Goal: Task Accomplishment & Management: Manage account settings

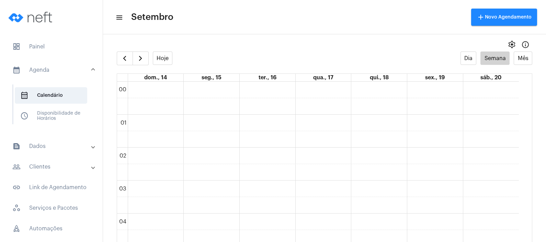
scroll to position [198, 0]
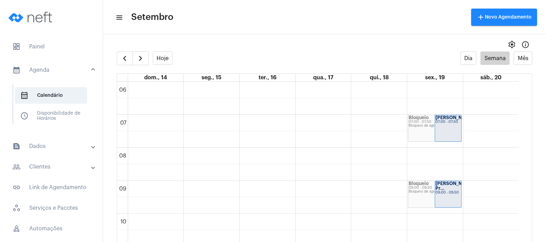
click at [54, 163] on mat-panel-title "people_outline Clientes" at bounding box center [51, 167] width 79 height 8
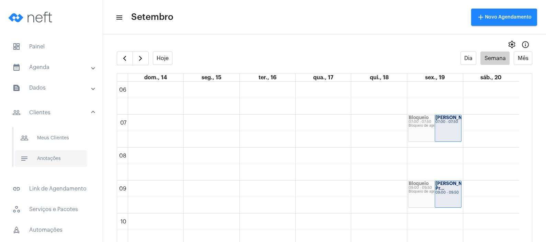
click at [60, 163] on span "notes Anotações" at bounding box center [51, 158] width 72 height 16
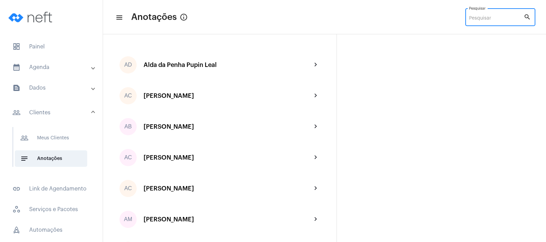
click at [480, 16] on input "Pesquisar" at bounding box center [496, 18] width 55 height 5
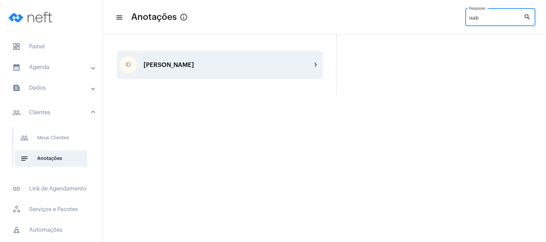
type input "isab"
click at [225, 69] on div "ID [PERSON_NAME] chevron_right" at bounding box center [220, 65] width 206 height 28
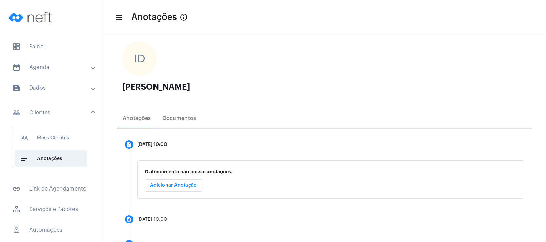
scroll to position [65, 0]
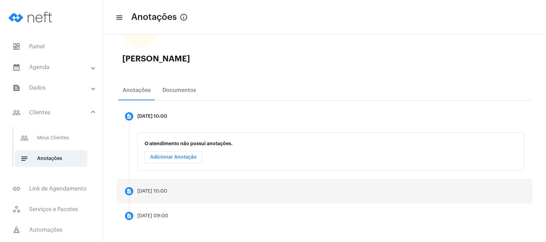
click at [195, 185] on mat-step-header "description [DATE] 10:00" at bounding box center [324, 191] width 415 height 25
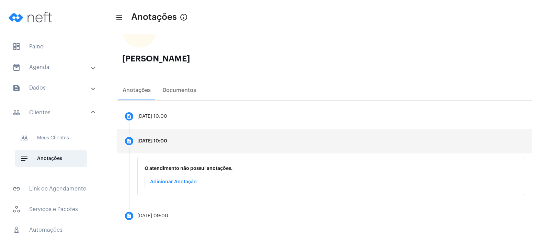
click at [194, 185] on button "Adicionar Anotação" at bounding box center [174, 182] width 58 height 12
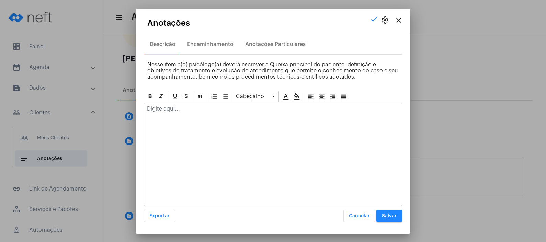
click at [402, 17] on mat-icon "close" at bounding box center [398, 20] width 8 height 8
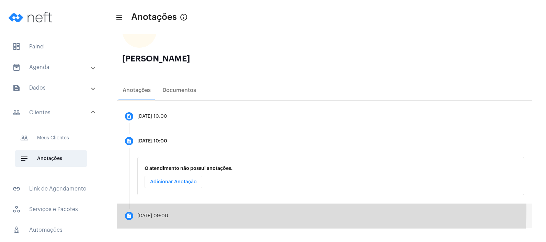
click at [206, 207] on mat-step-header "description [DATE] 09:00" at bounding box center [324, 216] width 415 height 25
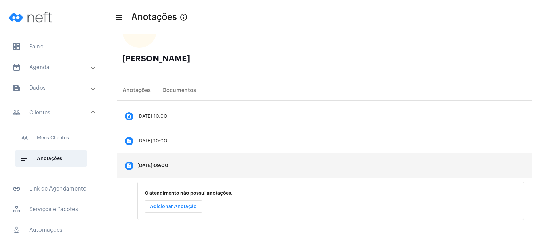
click at [199, 201] on button "Adicionar Anotação" at bounding box center [174, 206] width 58 height 12
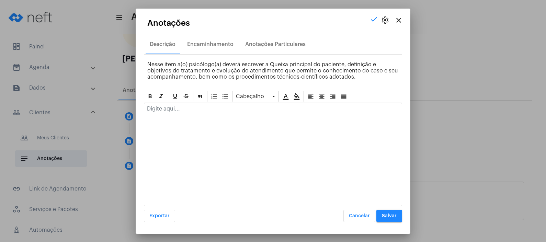
click at [404, 16] on button "close" at bounding box center [399, 20] width 14 height 14
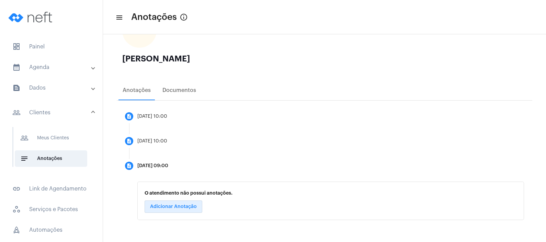
click at [57, 68] on mat-panel-title "calendar_month_outlined Agenda" at bounding box center [51, 67] width 79 height 8
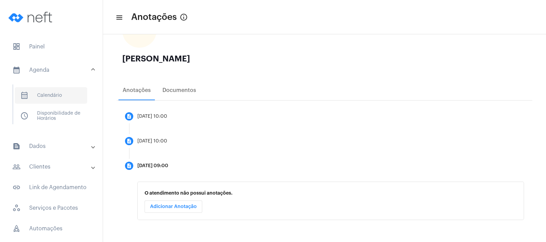
click at [66, 90] on span "calendar_month_outlined Calendário" at bounding box center [51, 95] width 72 height 16
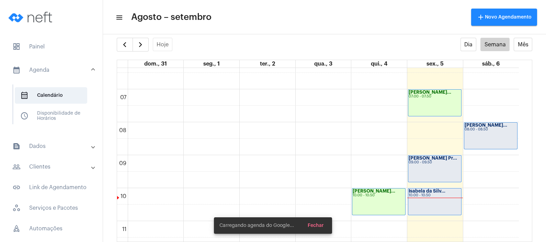
scroll to position [198, 0]
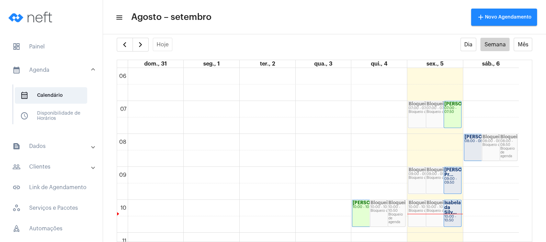
click at [67, 143] on mat-panel-title "text_snippet_outlined Dados" at bounding box center [51, 146] width 79 height 8
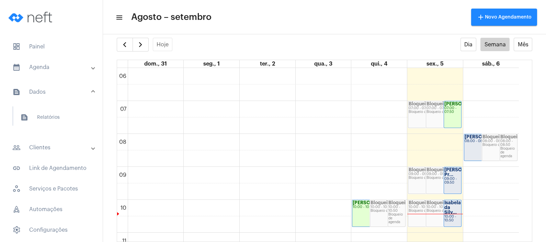
click at [68, 149] on mat-panel-title "people_outline Clientes" at bounding box center [51, 147] width 79 height 8
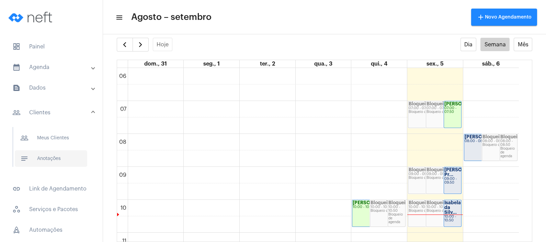
click at [66, 150] on span "notes Anotações" at bounding box center [51, 158] width 72 height 16
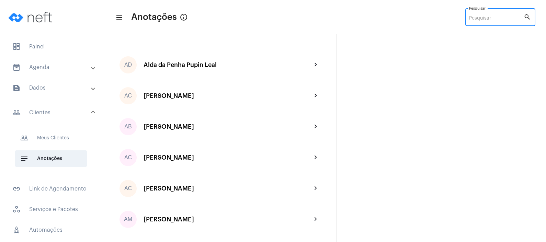
click at [489, 17] on input "Pesquisar" at bounding box center [496, 18] width 55 height 5
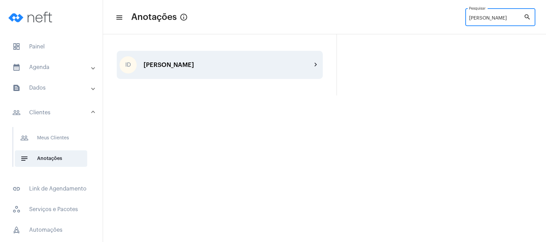
type input "[PERSON_NAME]"
click at [254, 74] on div "ID [PERSON_NAME] chevron_right" at bounding box center [220, 65] width 206 height 28
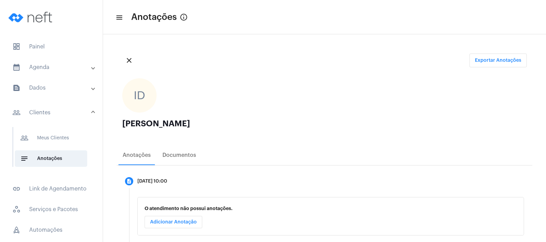
scroll to position [65, 0]
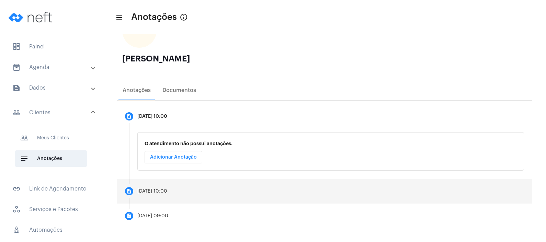
click at [172, 188] on mat-step-header "description [DATE] 10:00" at bounding box center [324, 191] width 415 height 25
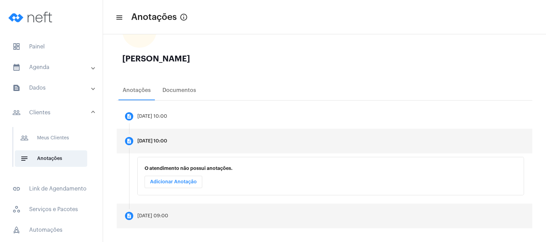
click at [162, 208] on mat-step-header "description [DATE] 09:00" at bounding box center [324, 216] width 415 height 25
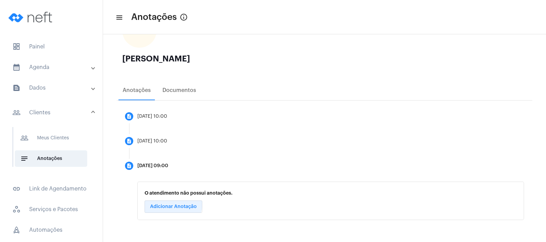
click at [170, 203] on button "Adicionar Anotação" at bounding box center [174, 206] width 58 height 12
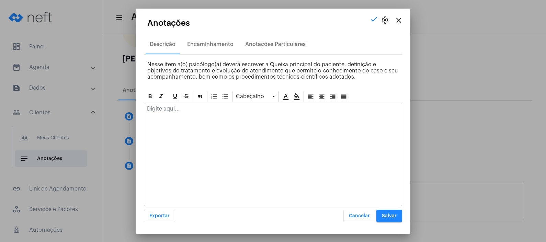
click at [405, 19] on button "close" at bounding box center [399, 20] width 14 height 14
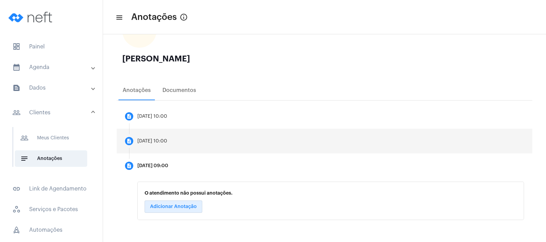
click at [249, 144] on mat-step-header "description [DATE] 10:00" at bounding box center [324, 141] width 415 height 25
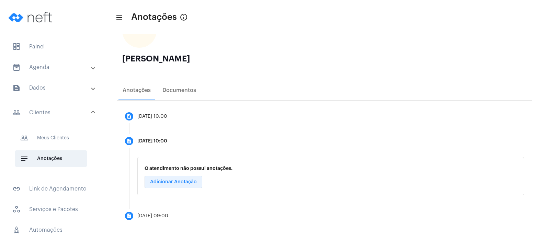
click at [188, 178] on button "Adicionar Anotação" at bounding box center [174, 182] width 58 height 12
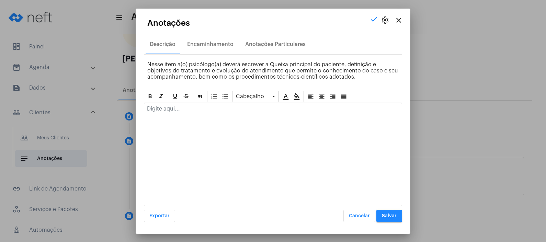
click at [398, 22] on mat-icon "close" at bounding box center [398, 20] width 8 height 8
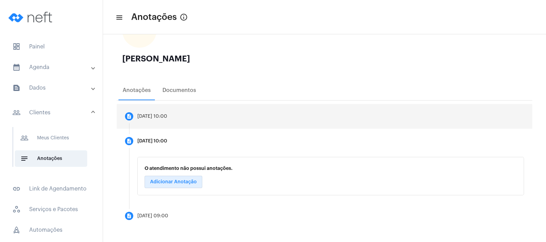
click at [227, 121] on mat-step-header "description [DATE] 10:00" at bounding box center [324, 116] width 415 height 25
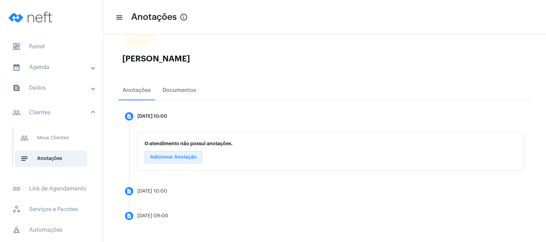
click at [194, 155] on span "Adicionar Anotação" at bounding box center [173, 157] width 47 height 5
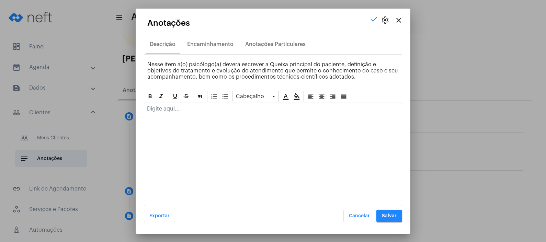
click at [222, 119] on div at bounding box center [273, 155] width 258 height 104
click at [235, 118] on div at bounding box center [273, 155] width 258 height 104
click at [230, 118] on div at bounding box center [273, 155] width 258 height 104
click at [230, 113] on div at bounding box center [272, 110] width 257 height 15
click at [228, 123] on div "Gosta de anime, e a outra psicóloga disse que não é bom." at bounding box center [273, 155] width 258 height 104
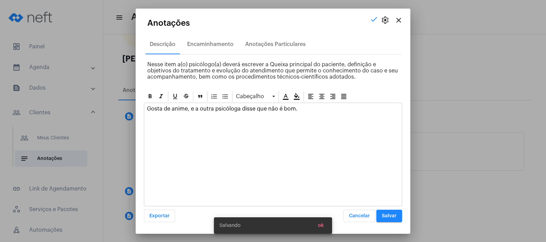
click at [359, 148] on div "Gosta de anime, e a outra psicóloga disse que não é bom." at bounding box center [273, 155] width 258 height 104
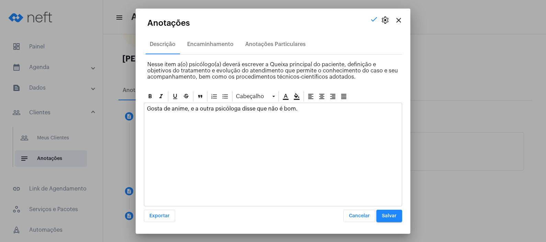
click at [393, 212] on button "Salvar" at bounding box center [389, 216] width 26 height 12
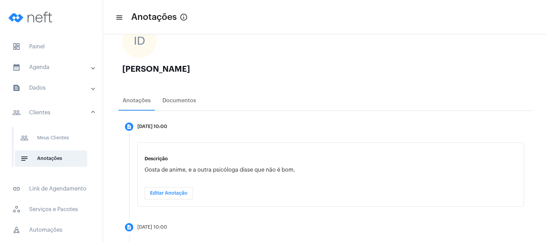
scroll to position [90, 0]
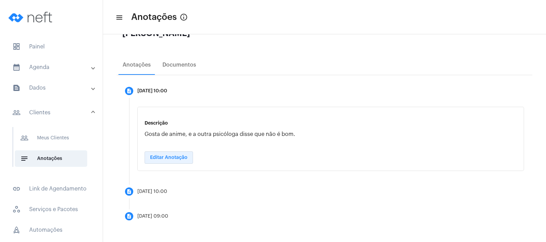
click at [178, 158] on span "Editar Anotação" at bounding box center [168, 157] width 37 height 5
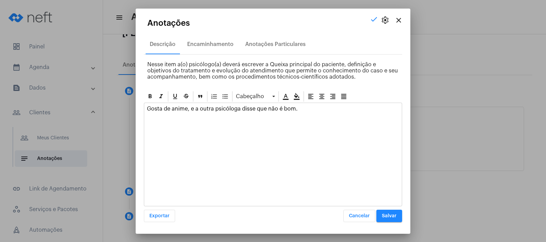
click at [309, 112] on div "Gosta de anime, e a outra psicóloga disse que não é bom." at bounding box center [272, 110] width 257 height 15
paste div
click at [300, 105] on div "Gosta de anime, e a outra psicóloga disse que não é bom. captain [PERSON_NAME]" at bounding box center [272, 110] width 257 height 15
click at [388, 208] on div "Cabeçalho Gosta de anime, e a outra psicóloga disse que não é bom. Captain [PER…" at bounding box center [273, 156] width 258 height 132
click at [393, 214] on span "Salvar" at bounding box center [389, 216] width 15 height 5
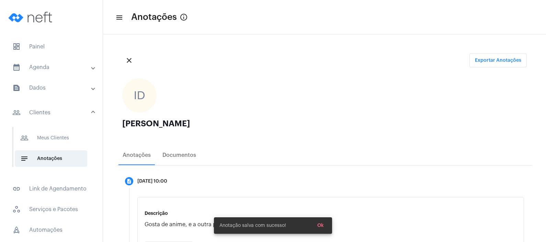
scroll to position [43, 0]
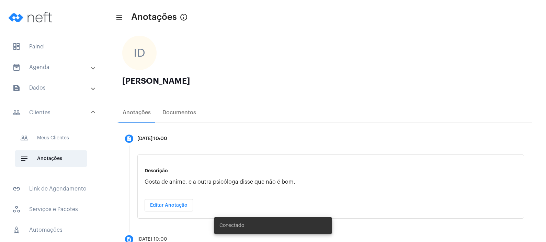
click at [47, 60] on mat-expansion-panel-header "calendar_month_outlined Agenda" at bounding box center [53, 67] width 99 height 16
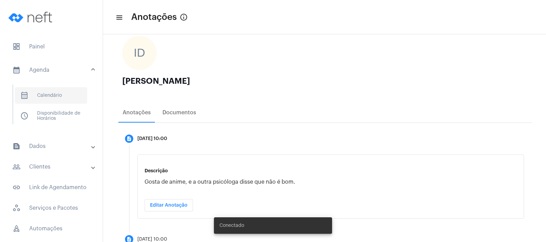
click at [57, 93] on span "calendar_month_outlined Calendário" at bounding box center [51, 95] width 72 height 16
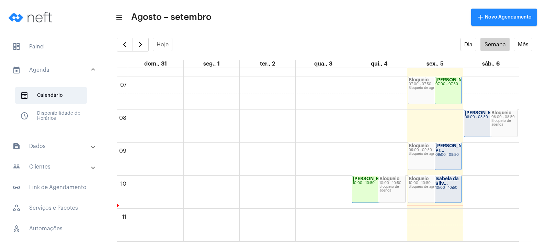
scroll to position [198, 0]
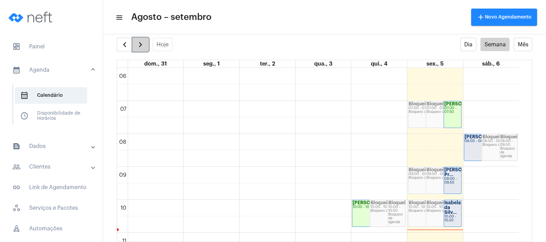
click at [139, 42] on span "button" at bounding box center [140, 45] width 8 height 8
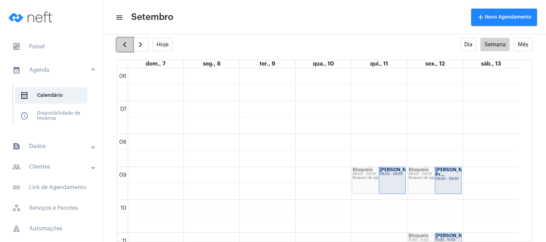
click at [123, 45] on span "button" at bounding box center [124, 45] width 8 height 8
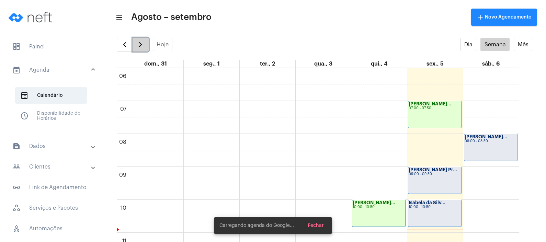
click at [146, 42] on button "button" at bounding box center [141, 45] width 16 height 14
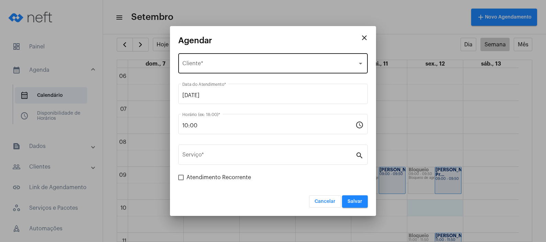
click at [239, 64] on div "Selecione o Cliente" at bounding box center [269, 65] width 175 height 6
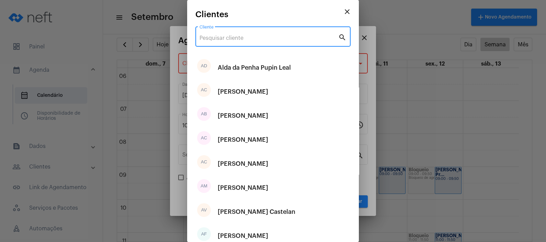
click at [239, 41] on input "Cliente" at bounding box center [268, 38] width 139 height 6
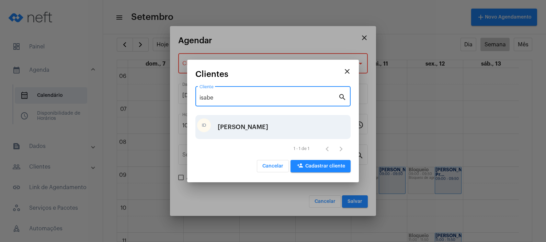
type input "isabe"
click at [263, 128] on div "[PERSON_NAME]" at bounding box center [243, 127] width 50 height 21
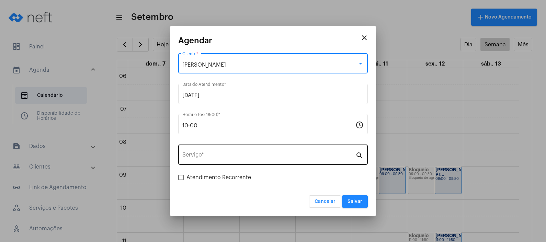
click at [247, 157] on input "Serviço *" at bounding box center [268, 156] width 173 height 6
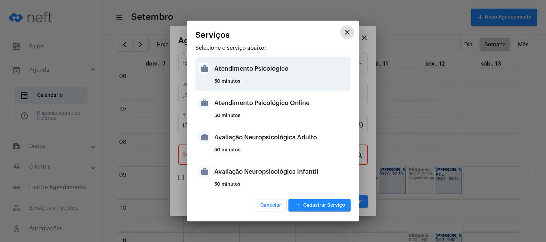
click at [256, 80] on div "50 minutos" at bounding box center [281, 84] width 135 height 10
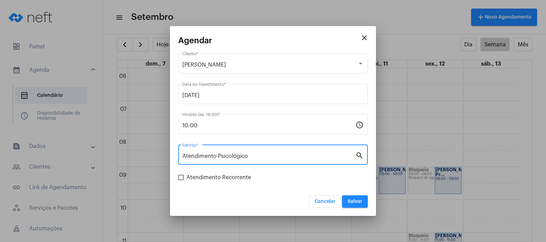
click at [320, 147] on div "Atendimento Psicológico Serviço *" at bounding box center [268, 154] width 173 height 22
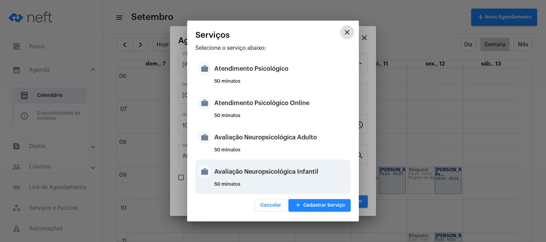
click at [311, 171] on div "Avaliação Neuropsicológica Infantil" at bounding box center [281, 171] width 135 height 21
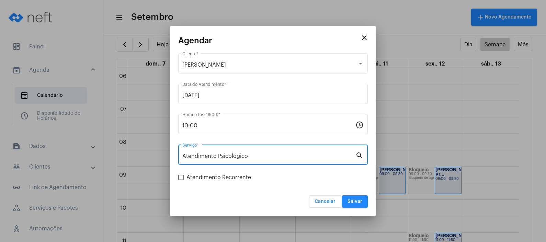
type input "Avaliação Neuropsicológica Infantil"
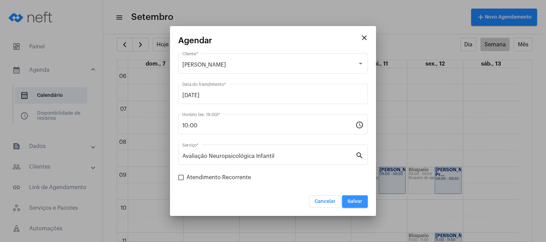
click at [360, 201] on span "Salvar" at bounding box center [354, 201] width 15 height 5
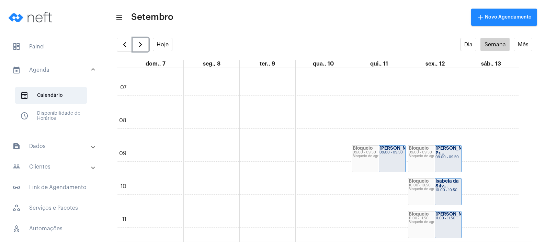
scroll to position [198, 0]
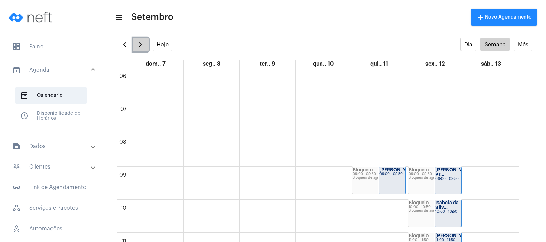
click at [144, 46] on button "button" at bounding box center [141, 45] width 16 height 14
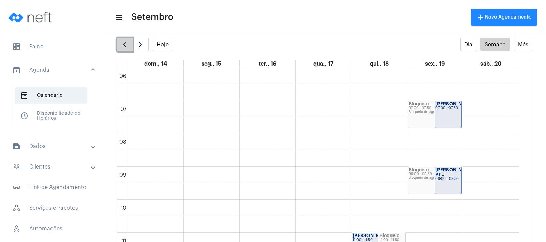
click at [124, 44] on span "button" at bounding box center [124, 45] width 8 height 8
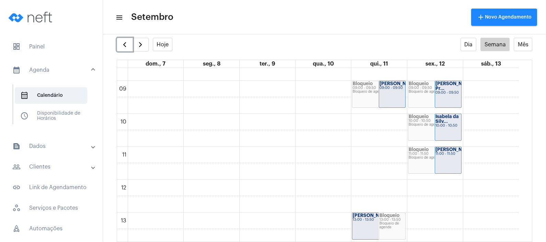
scroll to position [284, 0]
click at [145, 43] on button "button" at bounding box center [141, 45] width 16 height 14
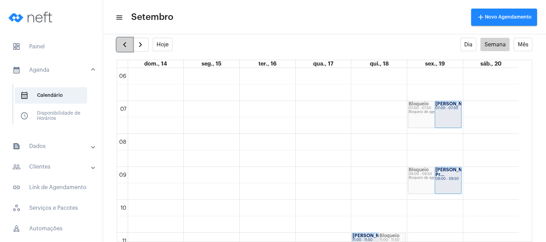
click at [118, 43] on button "button" at bounding box center [125, 45] width 16 height 14
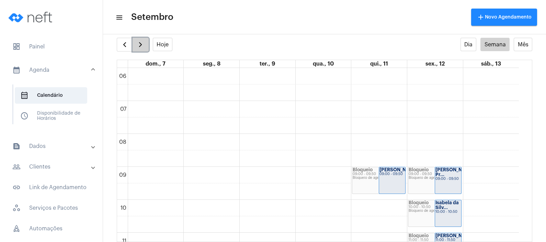
click at [146, 43] on button "button" at bounding box center [141, 45] width 16 height 14
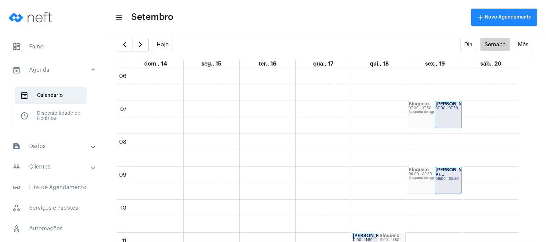
click at [64, 171] on mat-expansion-panel-header "people_outline Clientes" at bounding box center [53, 167] width 99 height 16
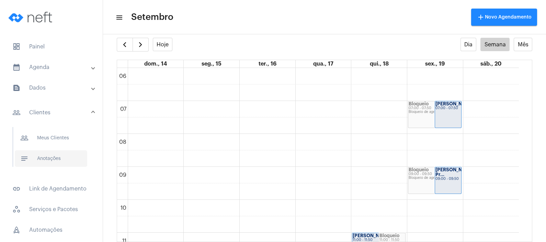
click at [68, 163] on span "notes Anotações" at bounding box center [51, 158] width 72 height 16
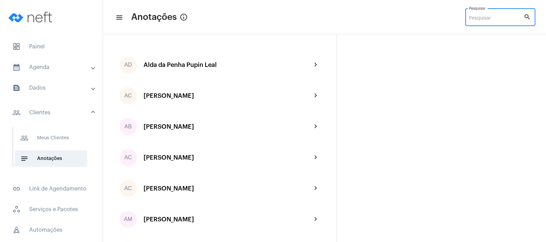
click at [476, 19] on input "Pesquisar" at bounding box center [496, 18] width 55 height 5
type input "N"
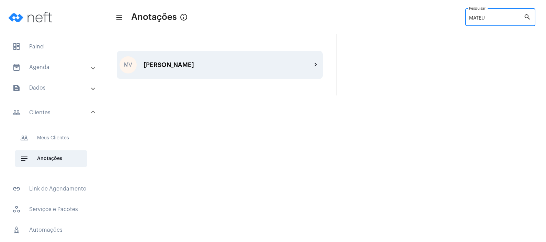
type input "MATEU"
click at [248, 64] on div "[PERSON_NAME]" at bounding box center [227, 64] width 168 height 7
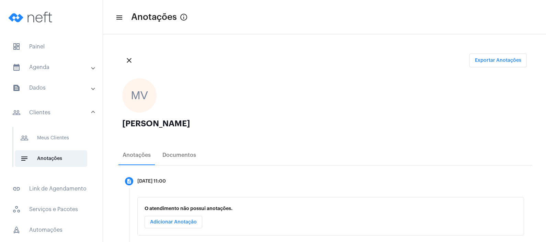
click at [300, 102] on ngx-avatars "MV" at bounding box center [321, 95] width 398 height 34
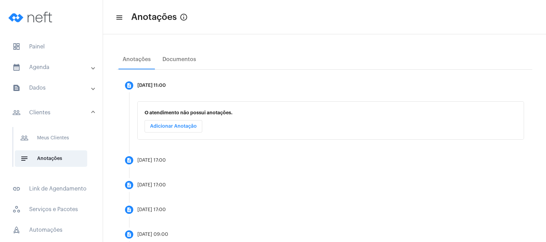
scroll to position [139, 0]
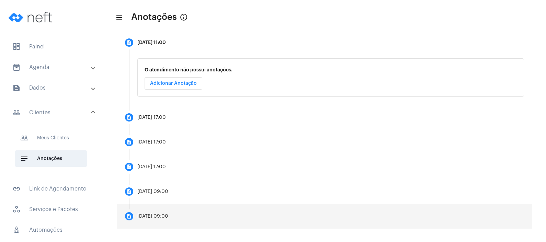
drag, startPoint x: 215, startPoint y: 229, endPoint x: 200, endPoint y: 220, distance: 18.2
click at [200, 220] on div "close Exportar Anotações MV [PERSON_NAME] Anotações Documentos description [DAT…" at bounding box center [324, 69] width 443 height 347
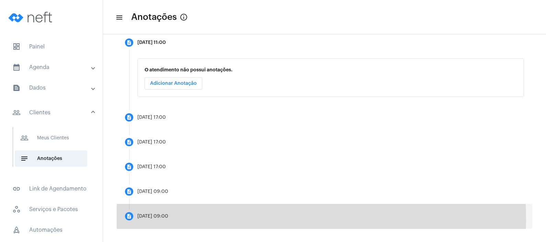
click at [200, 220] on mat-step-header "description [DATE] 09:00" at bounding box center [324, 216] width 415 height 25
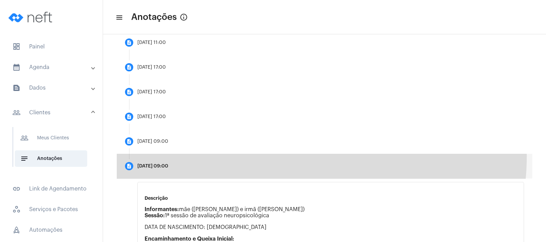
click at [277, 156] on mat-step-header "description [DATE] 09:00" at bounding box center [324, 166] width 415 height 25
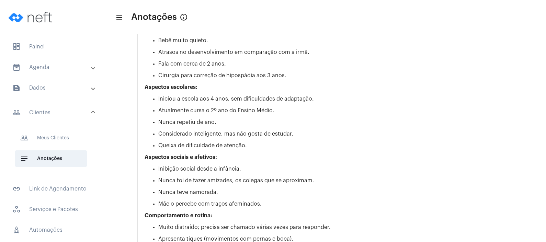
scroll to position [431, 0]
click at [371, 178] on p "Nunca foi de fazer amizades, os colegas que se aproximam." at bounding box center [337, 181] width 358 height 6
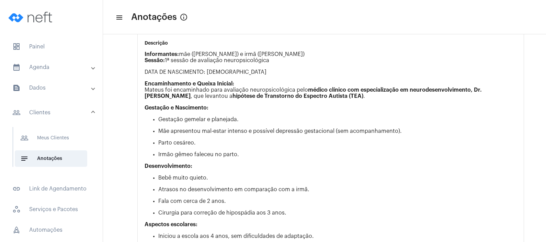
scroll to position [293, 0]
click at [247, 138] on ul "Gestação gemelar e planejada. Mãe apresentou mal-estar intenso e possível depre…" at bounding box center [331, 137] width 372 height 41
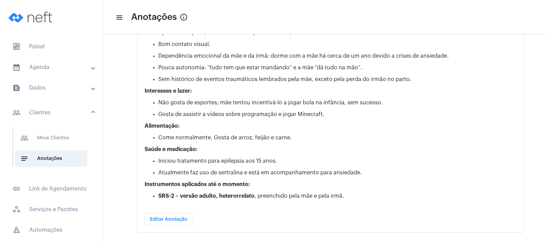
scroll to position [642, 0]
